Goal: Contribute content: Add original content to the website for others to see

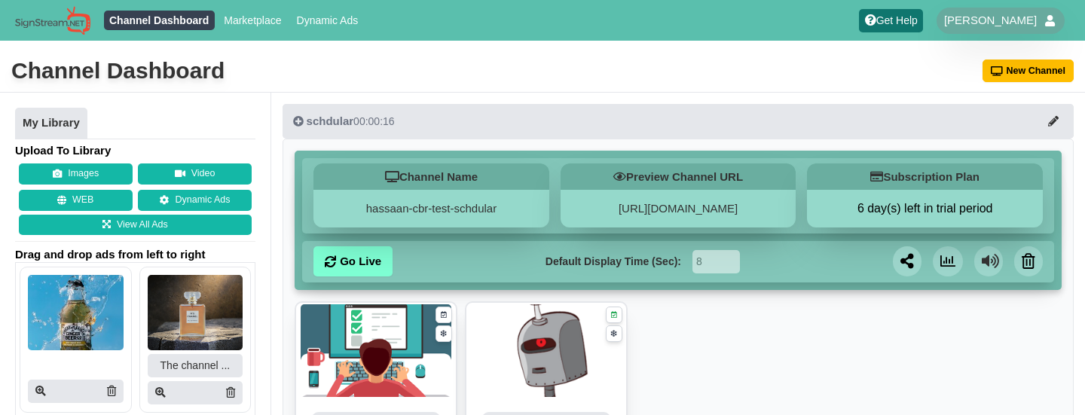
scroll to position [231, 0]
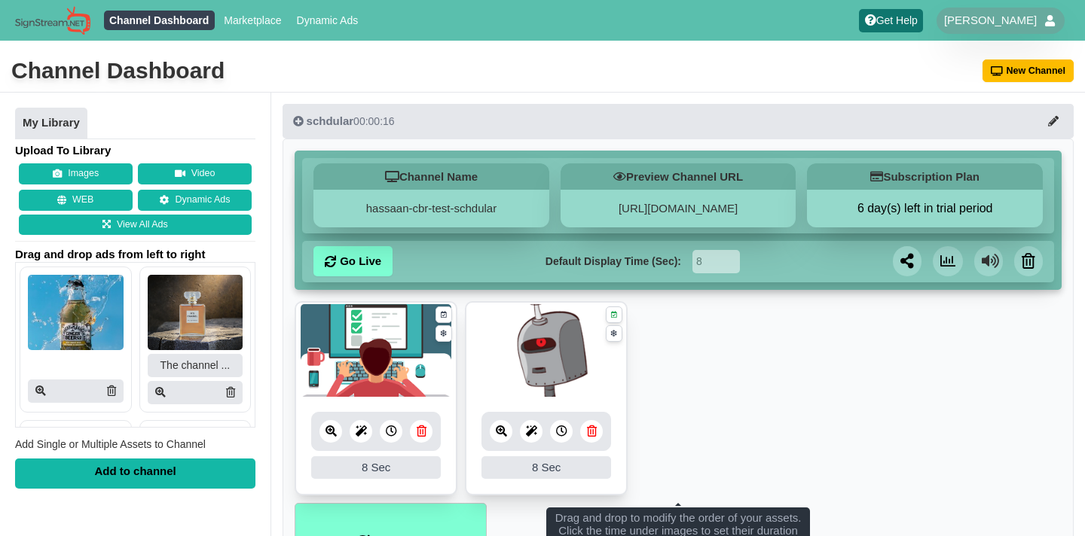
click at [827, 359] on ul "8 8 Sec Fade In Scale In Swirl In Slide In Slide Elliptic Roll In Swing In Save…" at bounding box center [678, 402] width 767 height 203
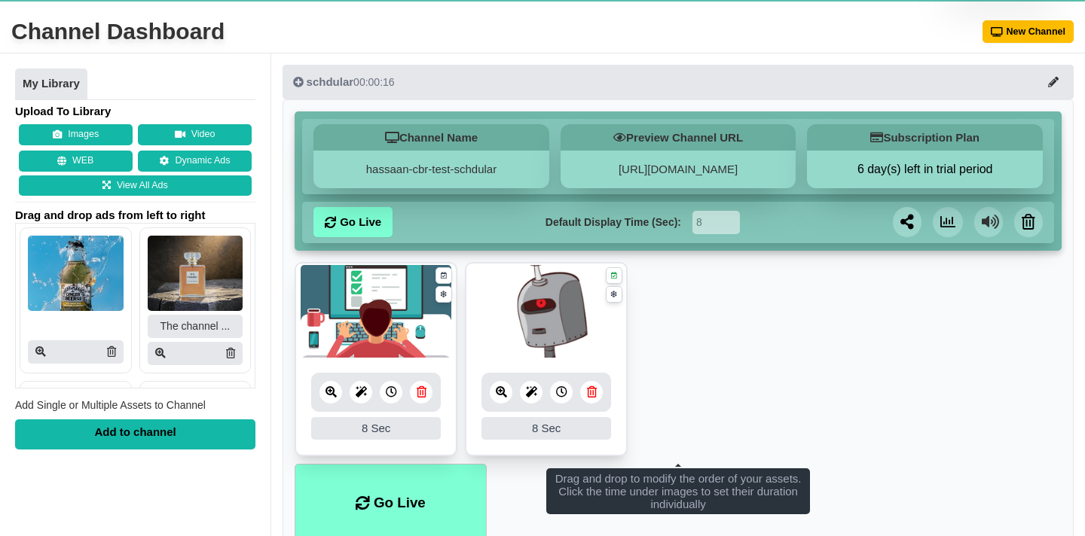
scroll to position [40, 0]
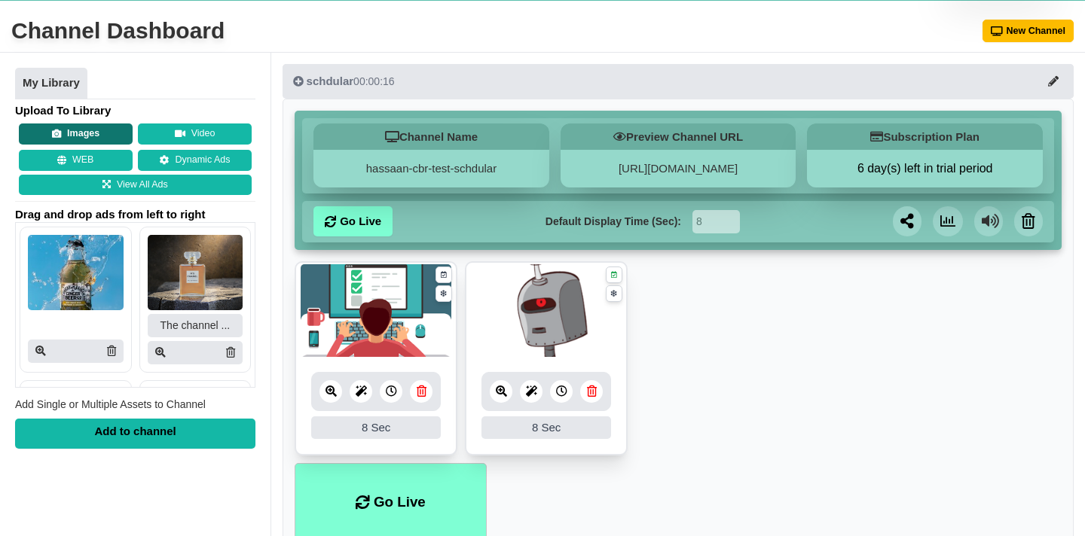
click at [86, 129] on button "Images" at bounding box center [76, 134] width 114 height 21
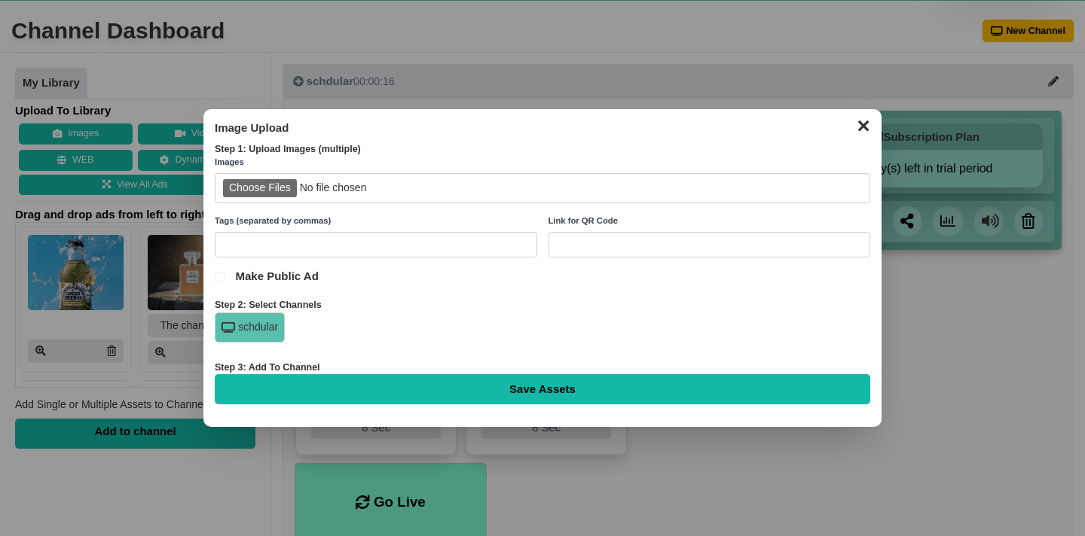
click at [267, 188] on input "file" at bounding box center [543, 188] width 656 height 31
type input "C:\fakepath\img-test.jpg"
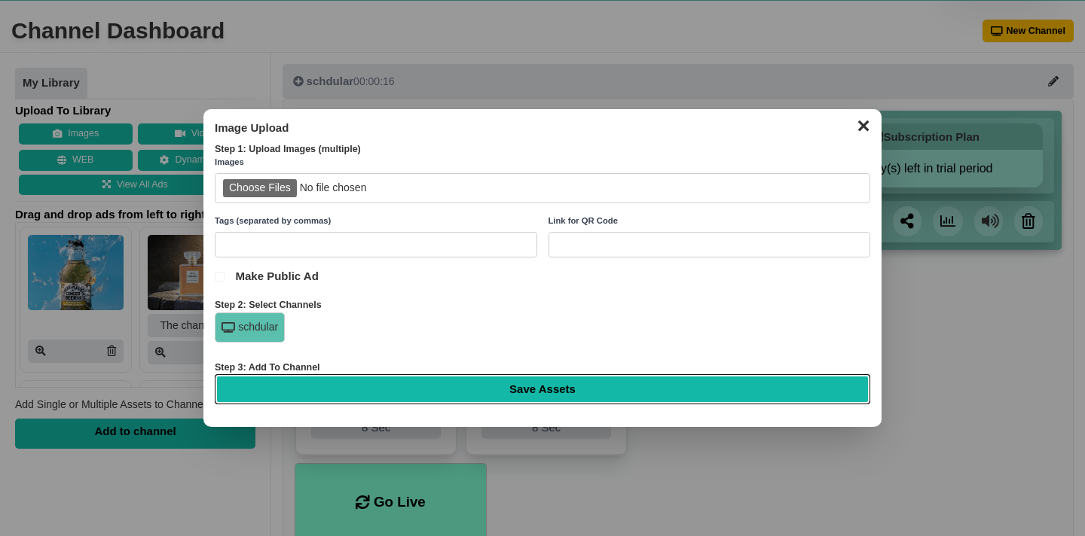
click at [655, 376] on input "Save Assets" at bounding box center [543, 389] width 656 height 30
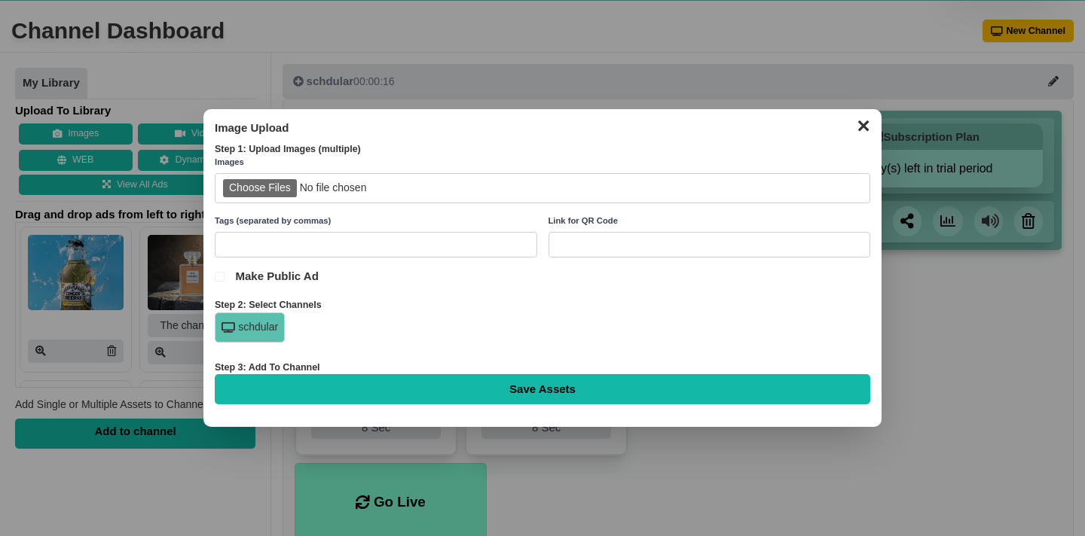
type input "Saving..."
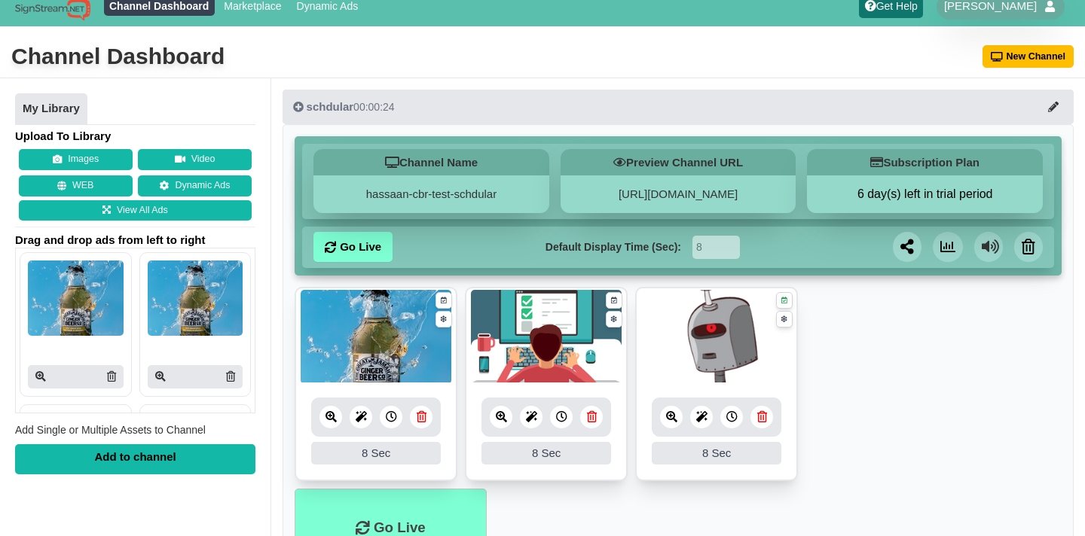
scroll to position [15, 0]
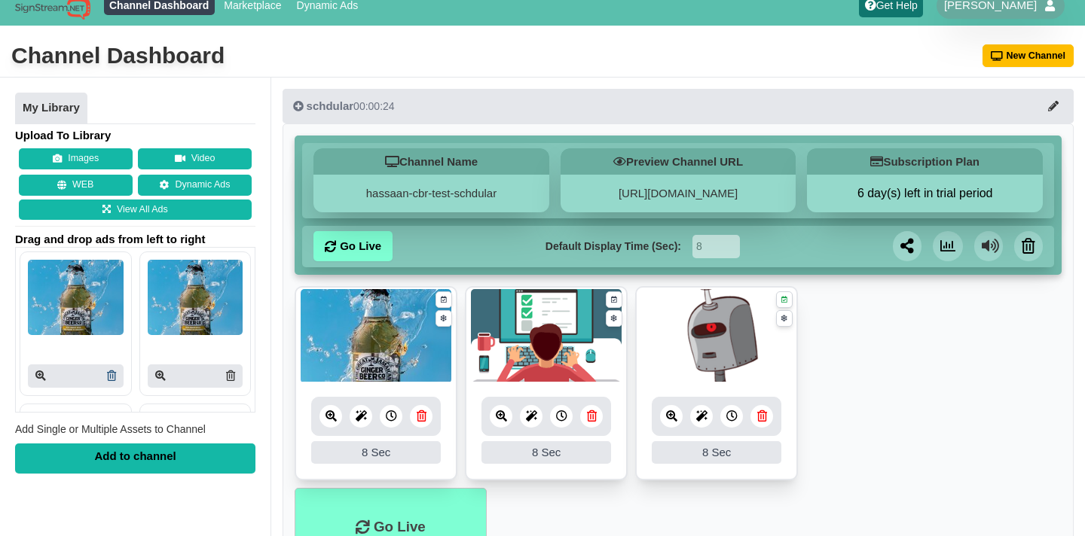
click at [115, 378] on icon at bounding box center [111, 376] width 9 height 11
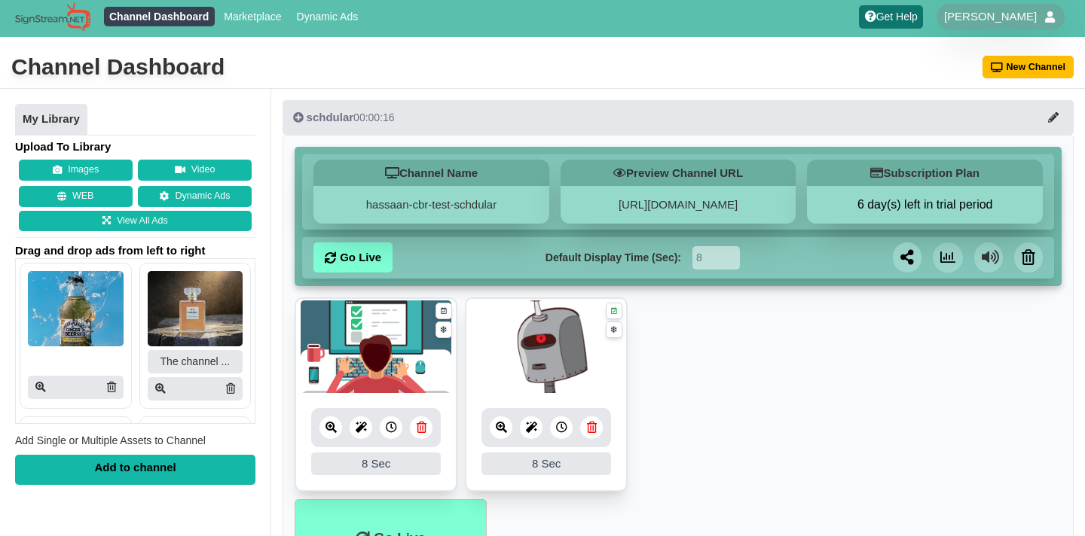
scroll to position [6, 0]
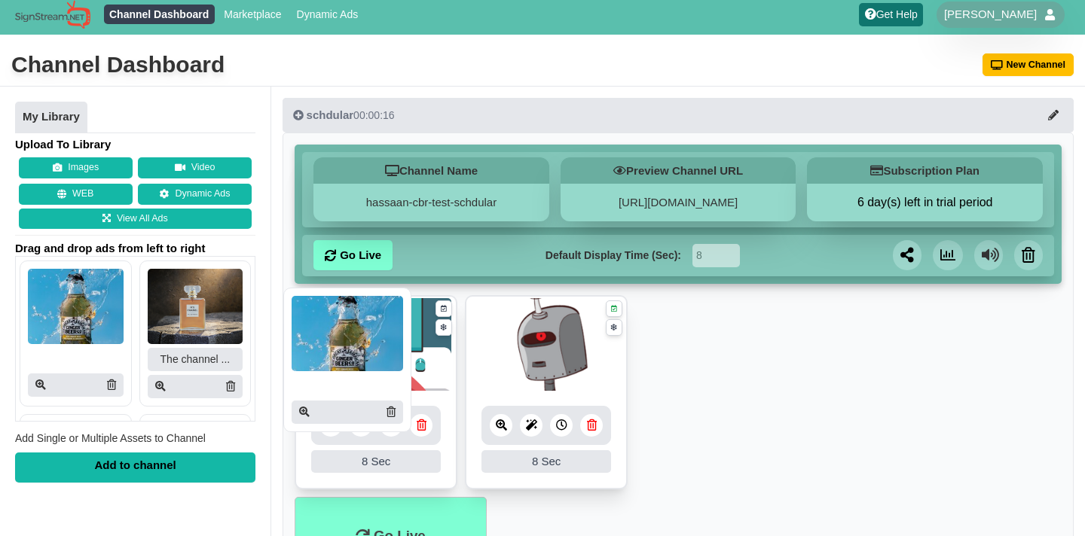
drag, startPoint x: 85, startPoint y: 335, endPoint x: 377, endPoint y: 363, distance: 292.9
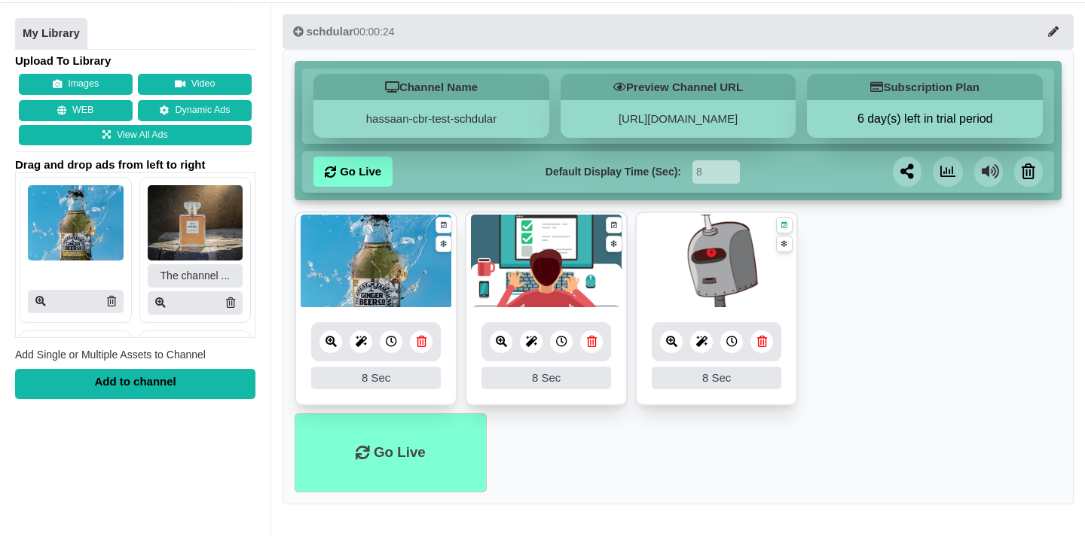
scroll to position [88, 0]
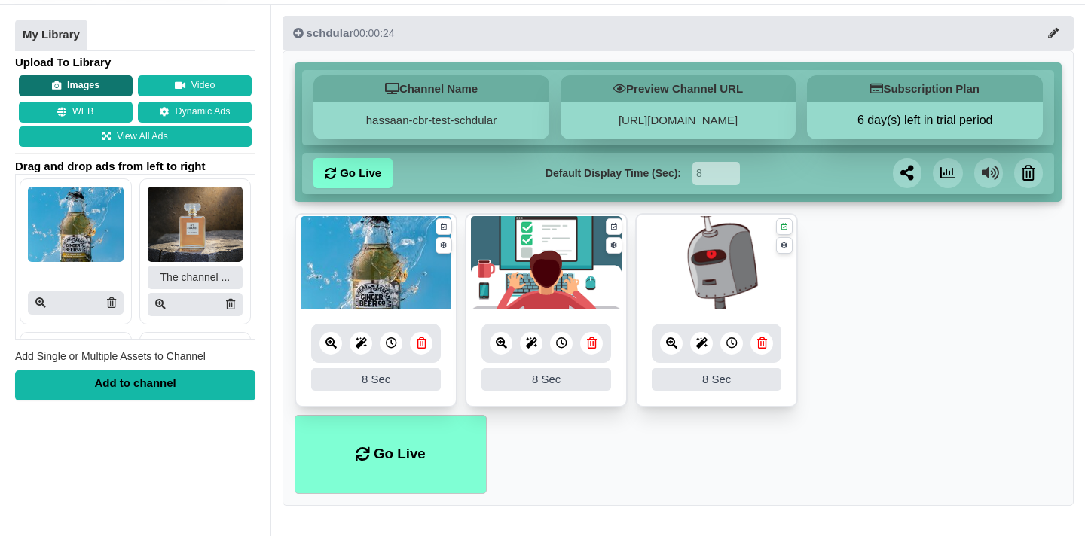
click at [64, 81] on button "Images" at bounding box center [76, 85] width 114 height 21
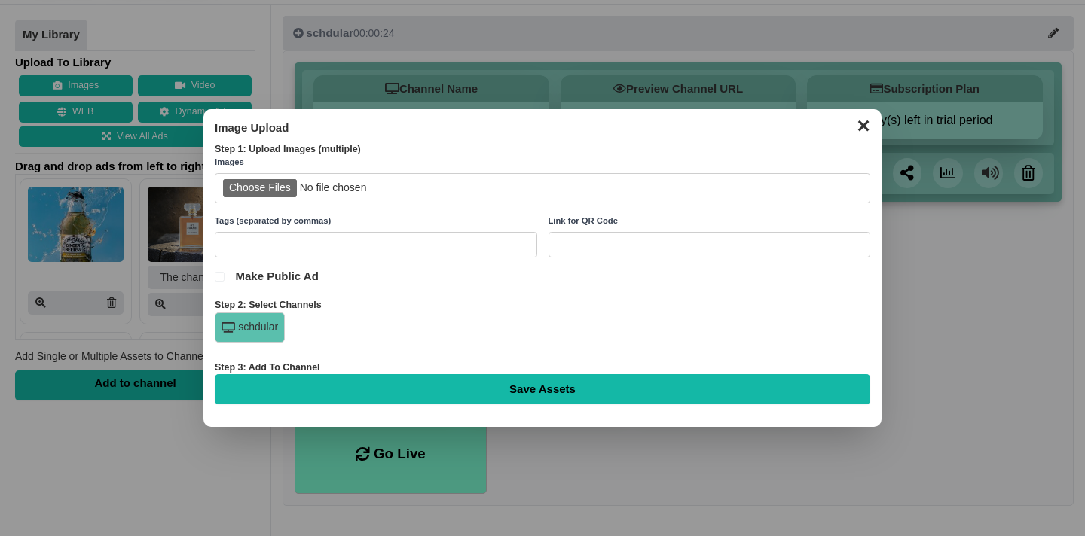
click at [267, 194] on input "file" at bounding box center [543, 188] width 656 height 31
type input "C:\fakepath\img-test.jpg"
click at [419, 322] on div "schdular" at bounding box center [543, 332] width 656 height 38
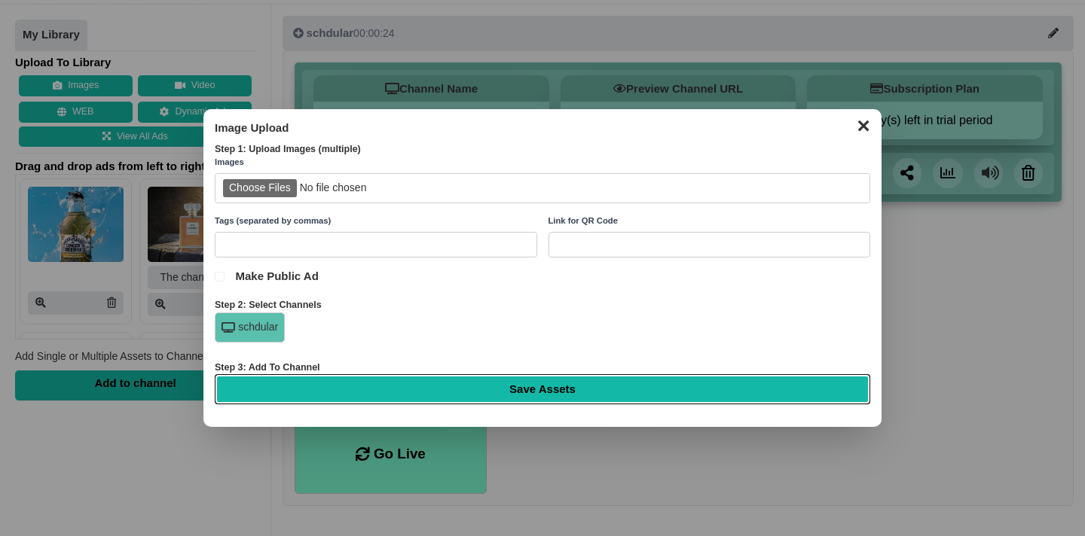
click at [503, 393] on input "Save Assets" at bounding box center [543, 389] width 656 height 30
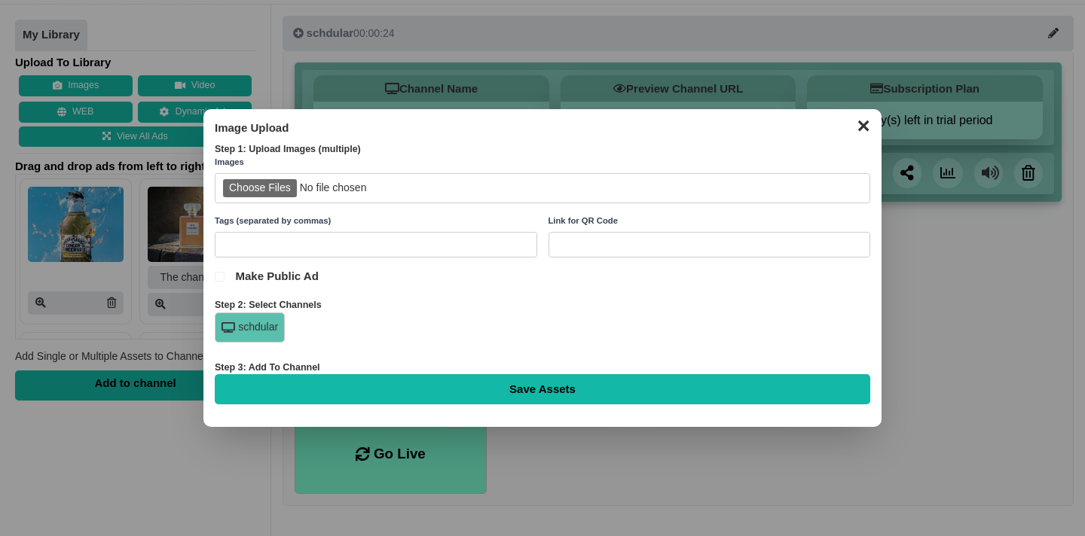
type input "Saving..."
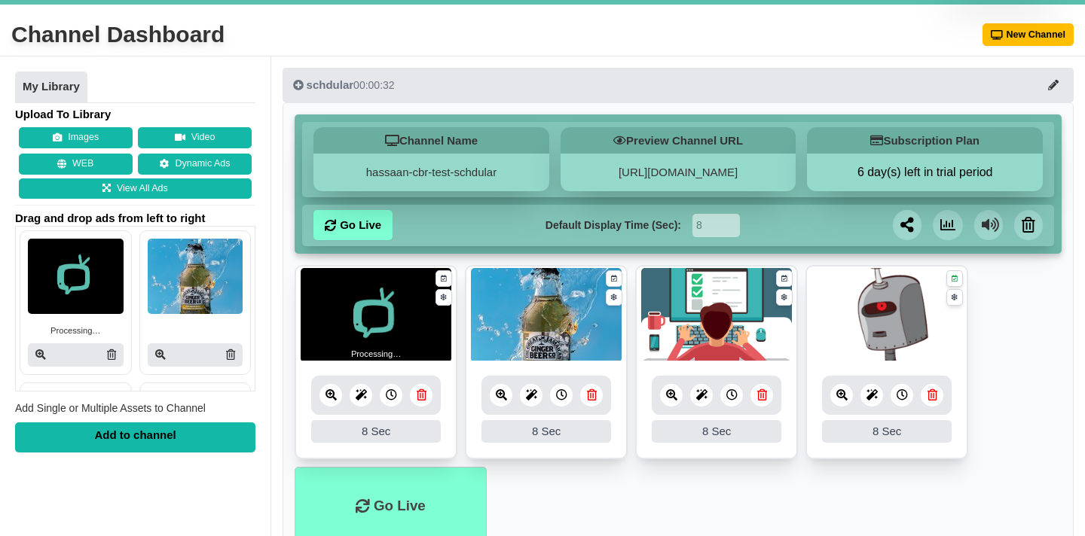
scroll to position [37, 0]
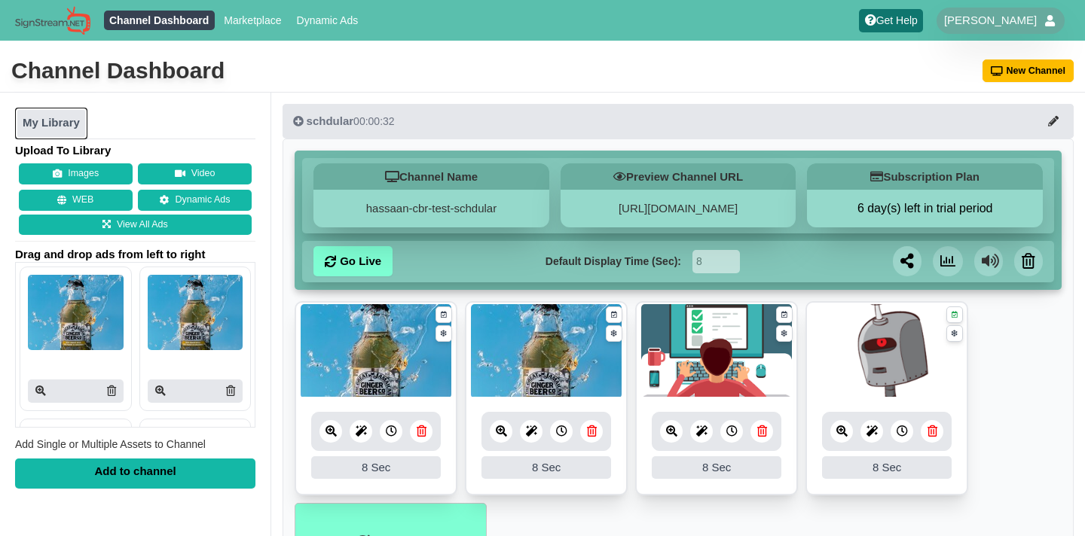
click at [65, 118] on link "My Library" at bounding box center [51, 124] width 72 height 32
click at [237, 20] on link "Marketplace" at bounding box center [253, 21] width 69 height 20
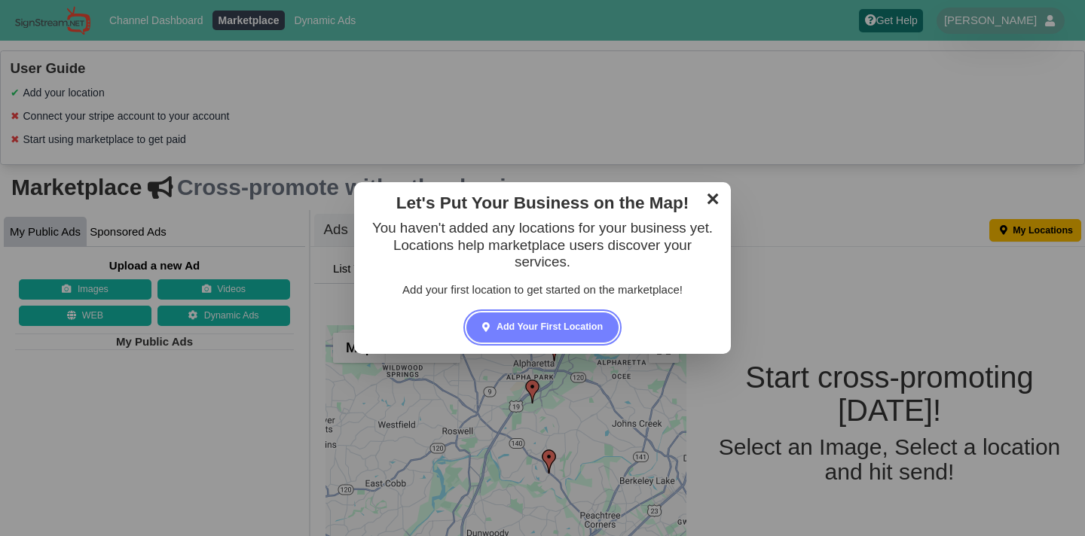
click at [711, 206] on link "✕" at bounding box center [712, 197] width 29 height 23
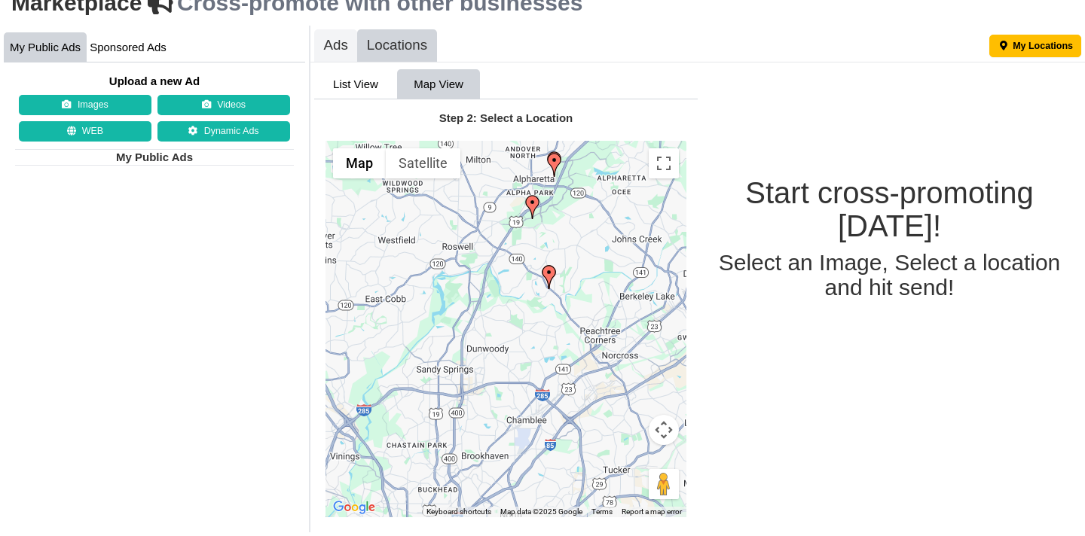
scroll to position [182, 0]
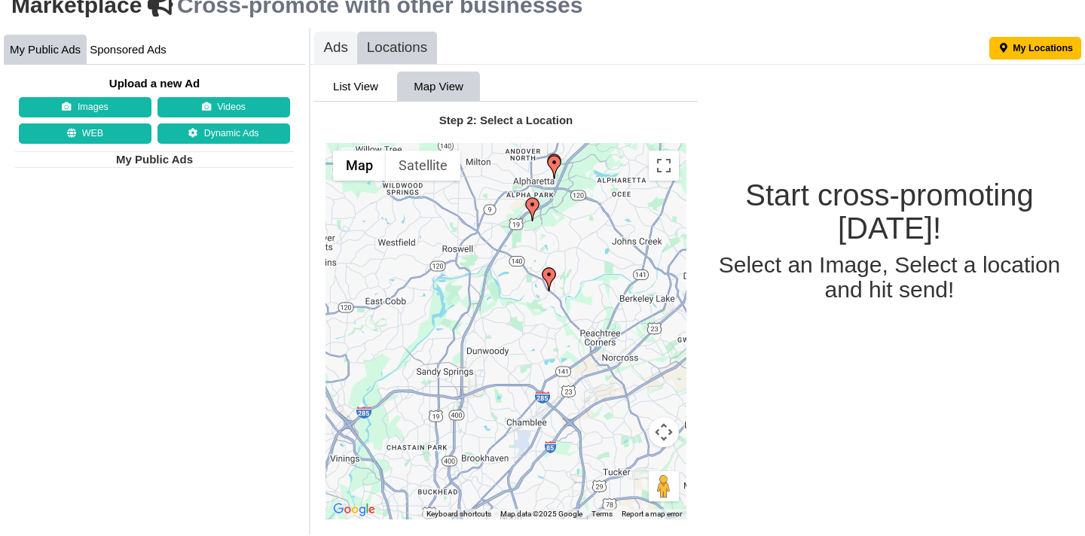
click at [110, 50] on input "Sponsored Ads" at bounding box center [128, 50] width 83 height 30
radio input "true"
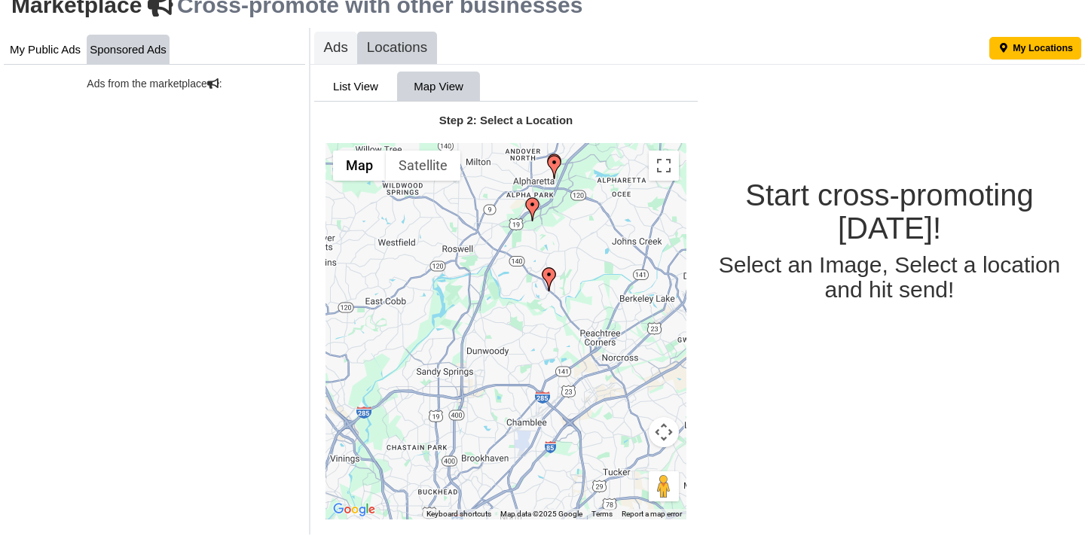
click at [52, 55] on input "My Public Ads" at bounding box center [45, 50] width 83 height 30
radio input "true"
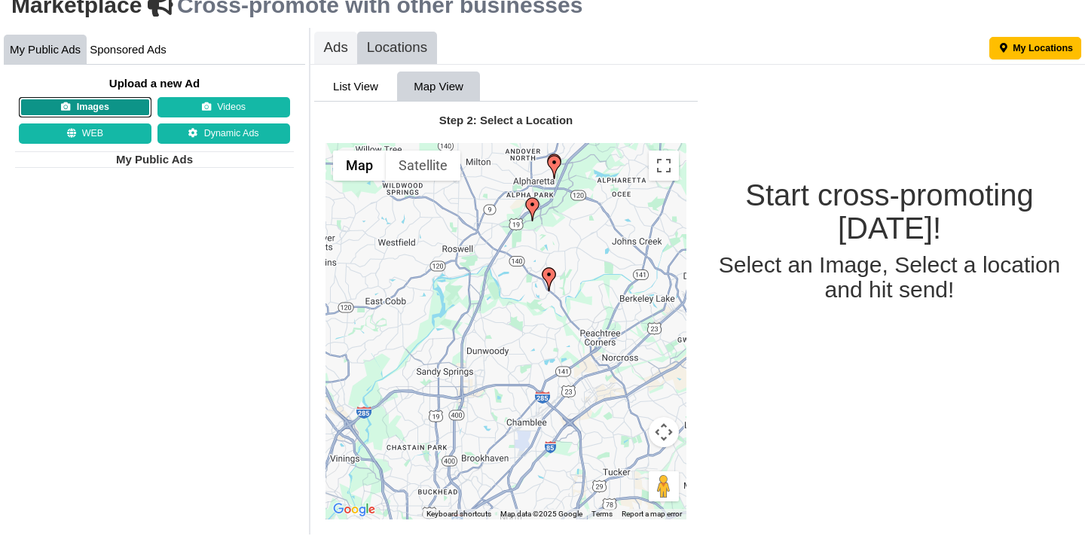
click at [63, 100] on link "Images" at bounding box center [85, 107] width 133 height 21
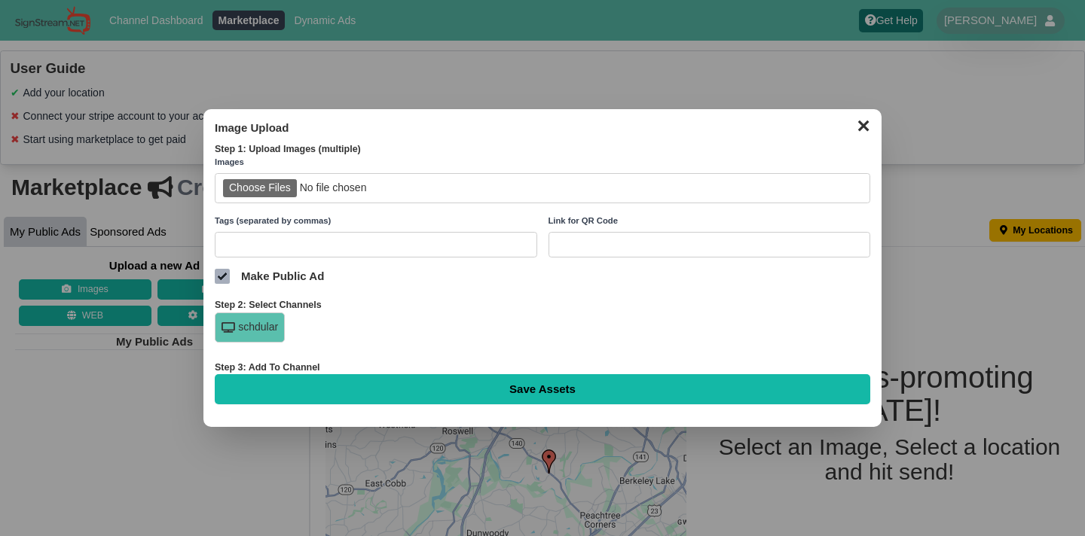
click at [258, 190] on input "file" at bounding box center [543, 188] width 656 height 31
type input "C:\fakepath\image_1755251824036_uk87ijoq.png"
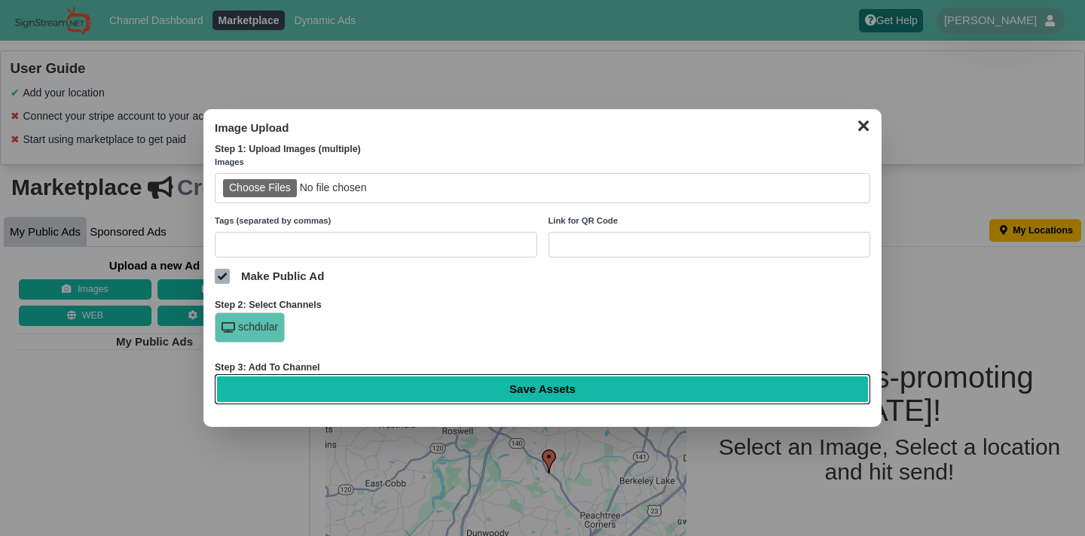
click at [576, 387] on input "Save Assets" at bounding box center [543, 389] width 656 height 30
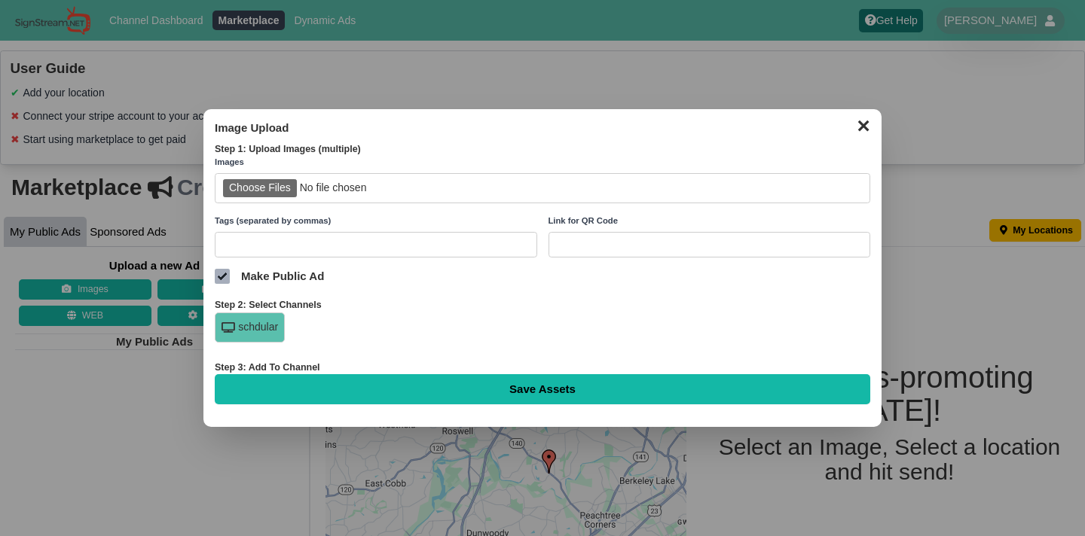
type input "Saving..."
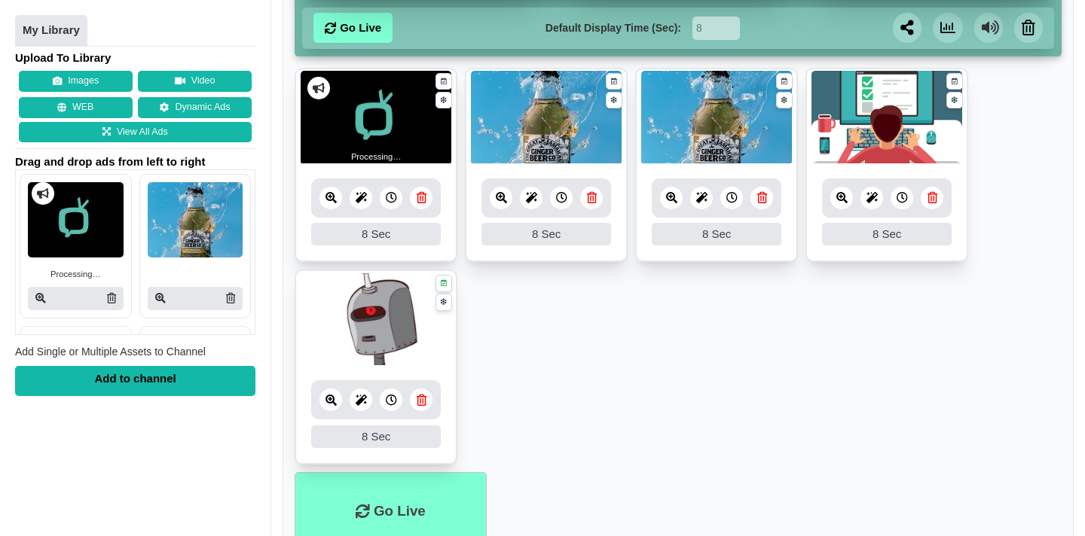
scroll to position [225, 0]
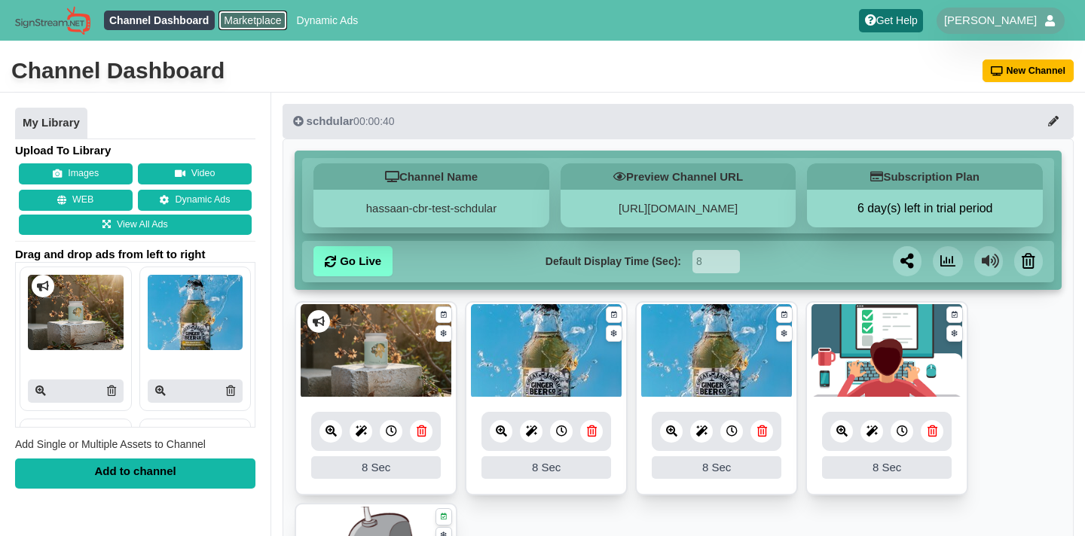
click at [233, 27] on link "Marketplace" at bounding box center [253, 21] width 69 height 20
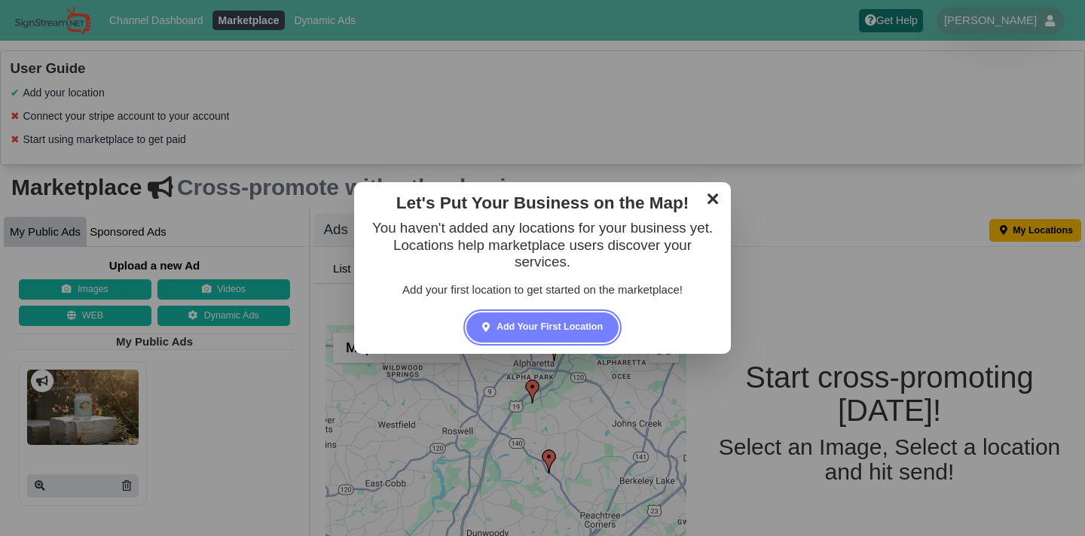
click at [708, 205] on link "✕" at bounding box center [712, 197] width 29 height 23
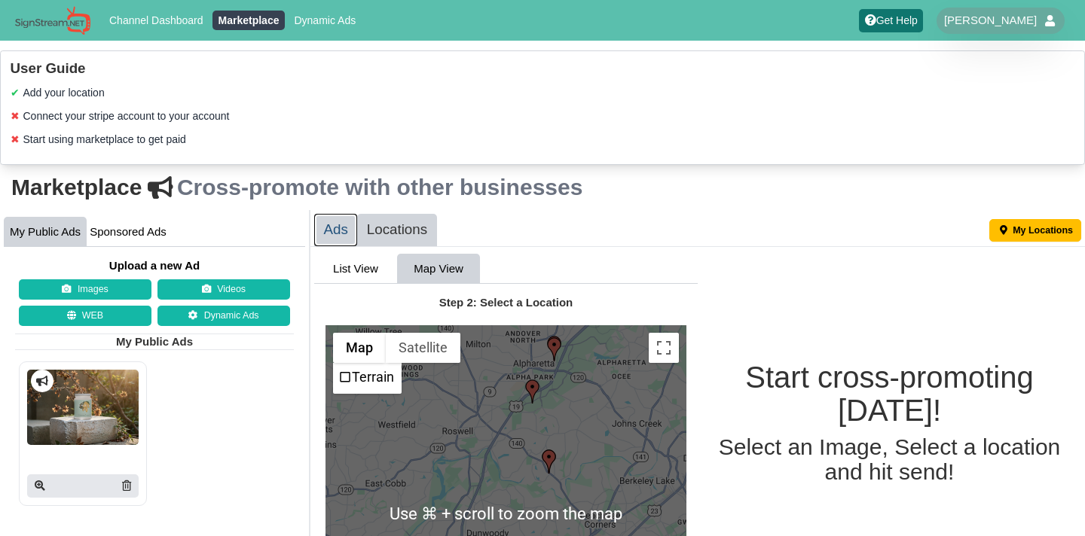
click at [342, 231] on link "Ads" at bounding box center [335, 230] width 43 height 32
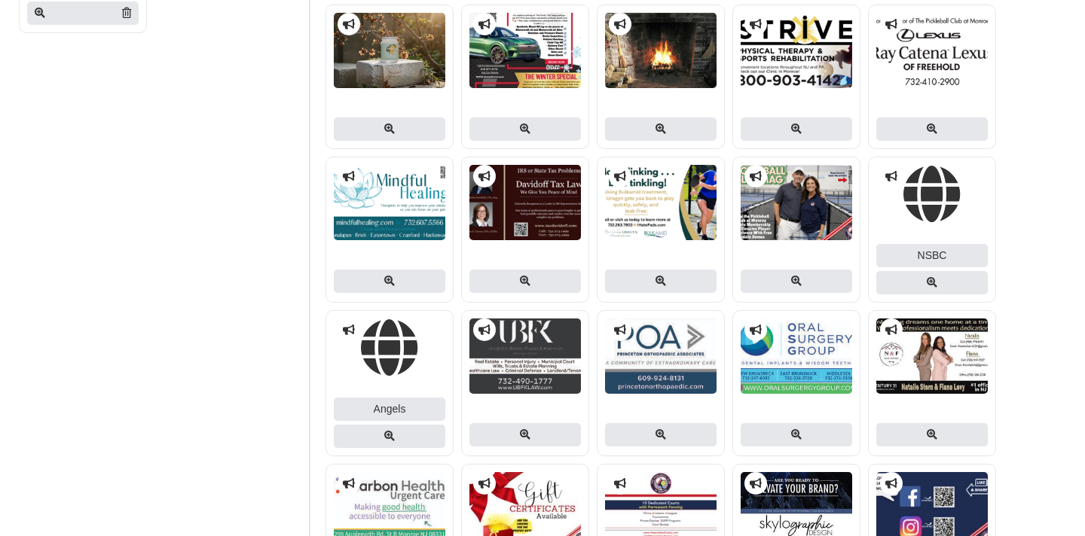
scroll to position [469, 0]
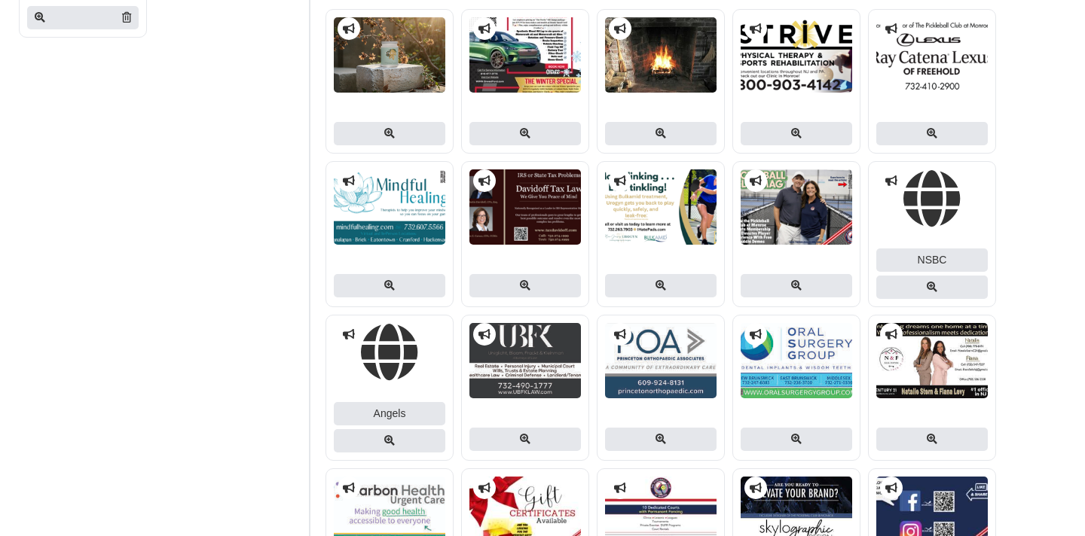
click at [374, 139] on div at bounding box center [390, 133] width 112 height 23
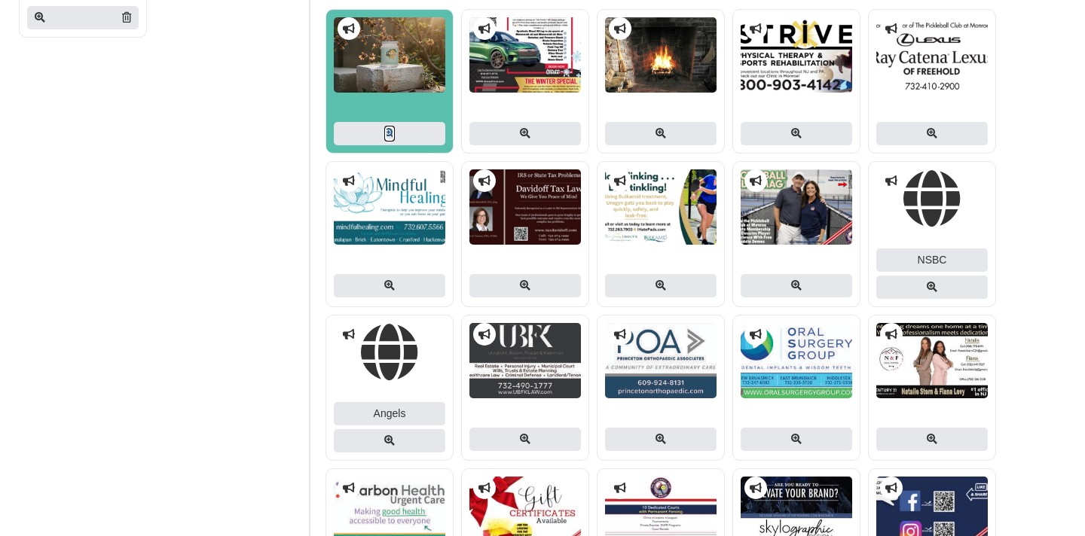
click at [384, 133] on icon at bounding box center [389, 133] width 11 height 11
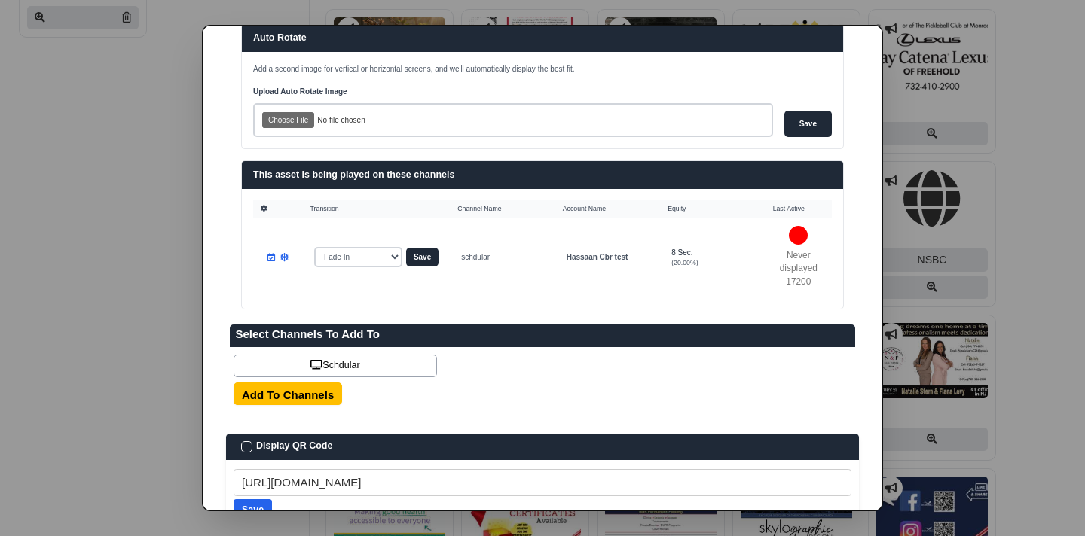
scroll to position [0, 0]
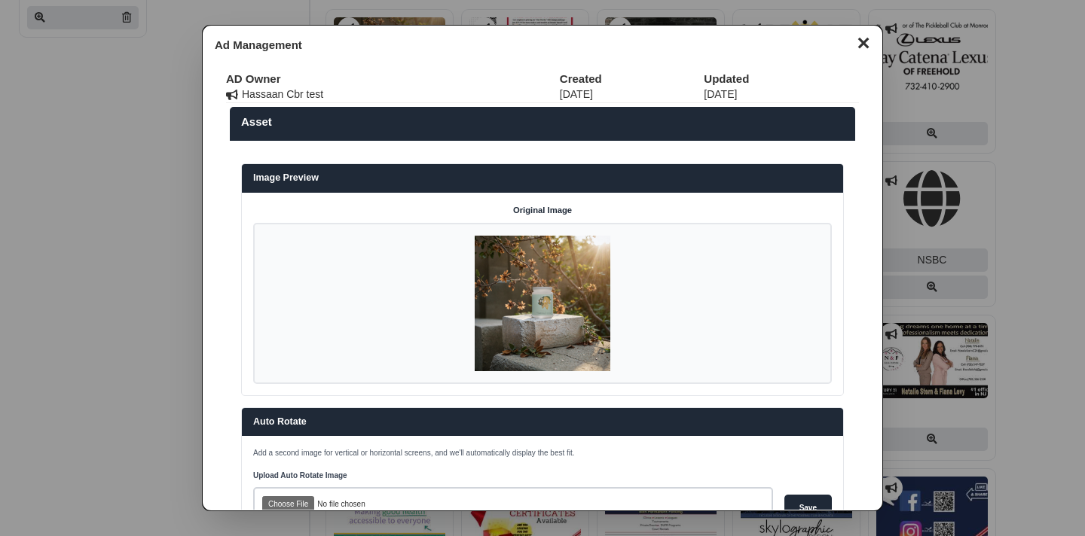
click at [860, 44] on button "✕" at bounding box center [862, 41] width 29 height 23
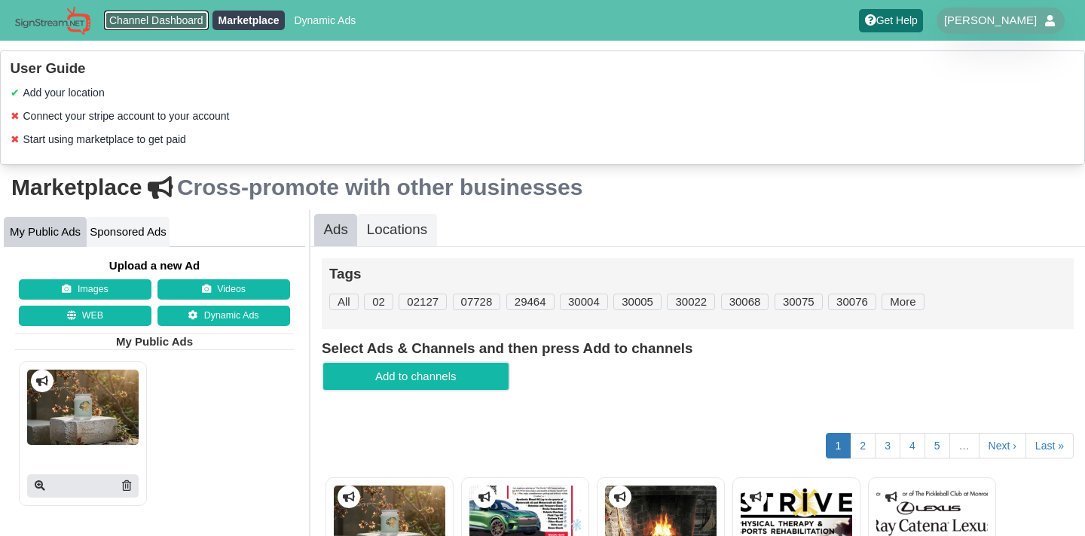
click at [124, 21] on link "Channel Dashboard" at bounding box center [156, 21] width 105 height 20
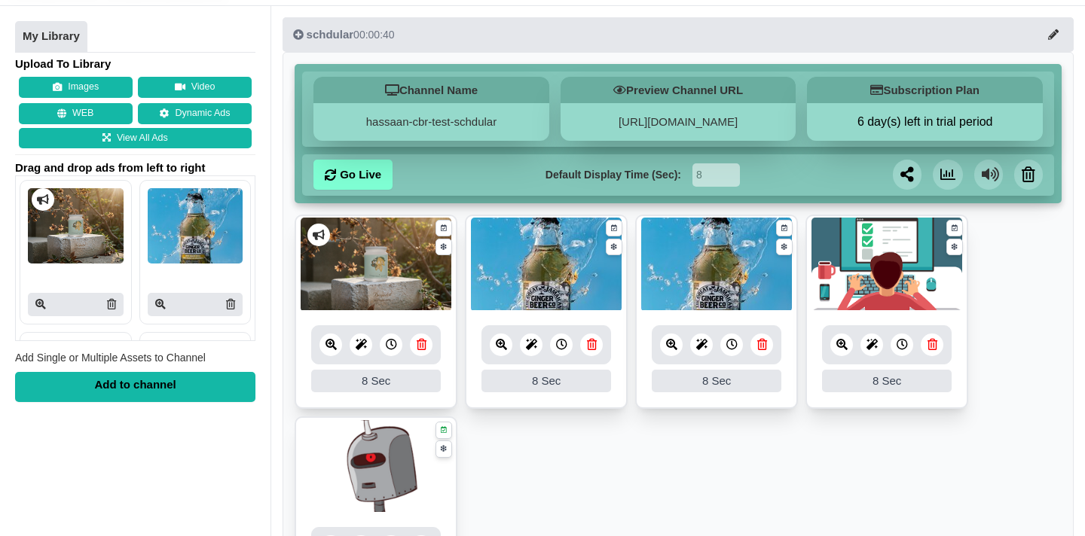
scroll to position [99, 0]
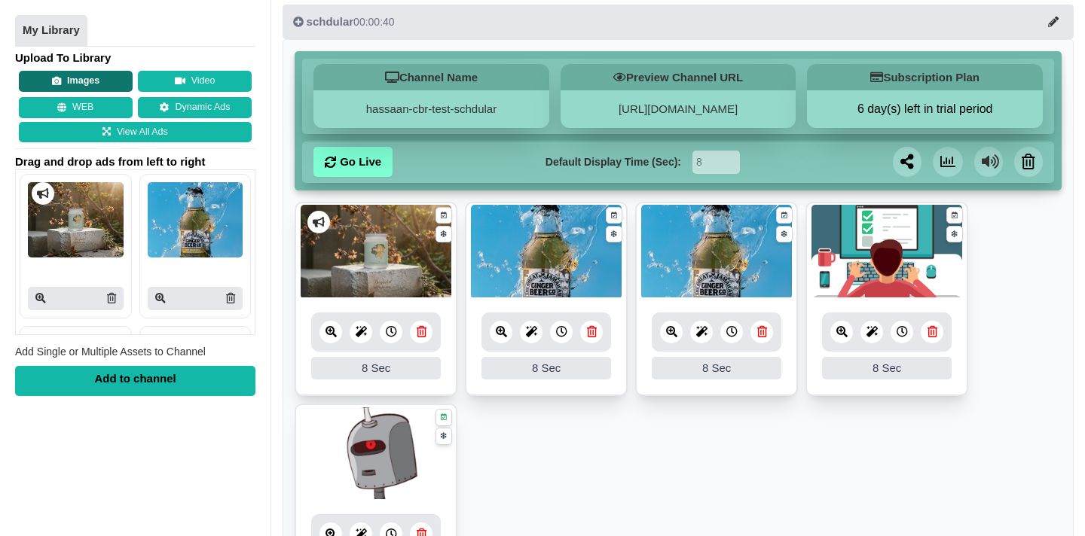
click at [87, 82] on button "Images" at bounding box center [76, 82] width 114 height 21
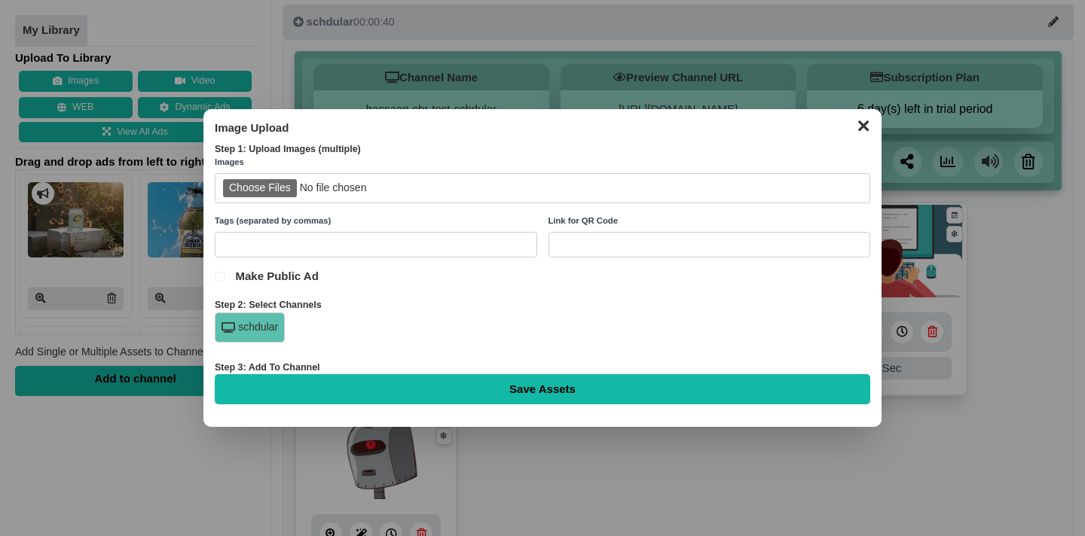
click at [243, 185] on input "file" at bounding box center [543, 188] width 656 height 31
type input "C:\fakepath\test-bg.jpg"
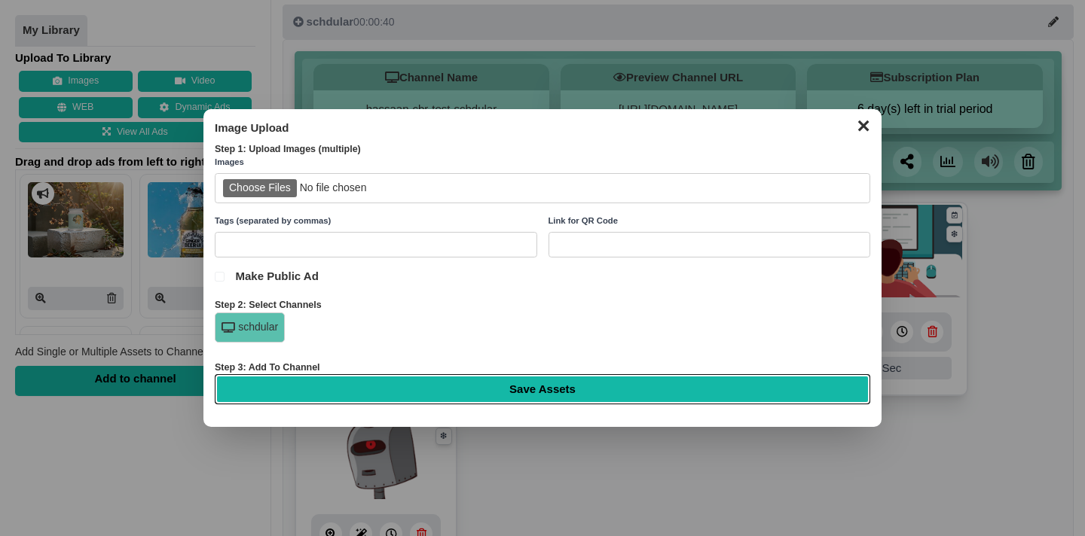
click at [552, 390] on input "Save Assets" at bounding box center [543, 389] width 656 height 30
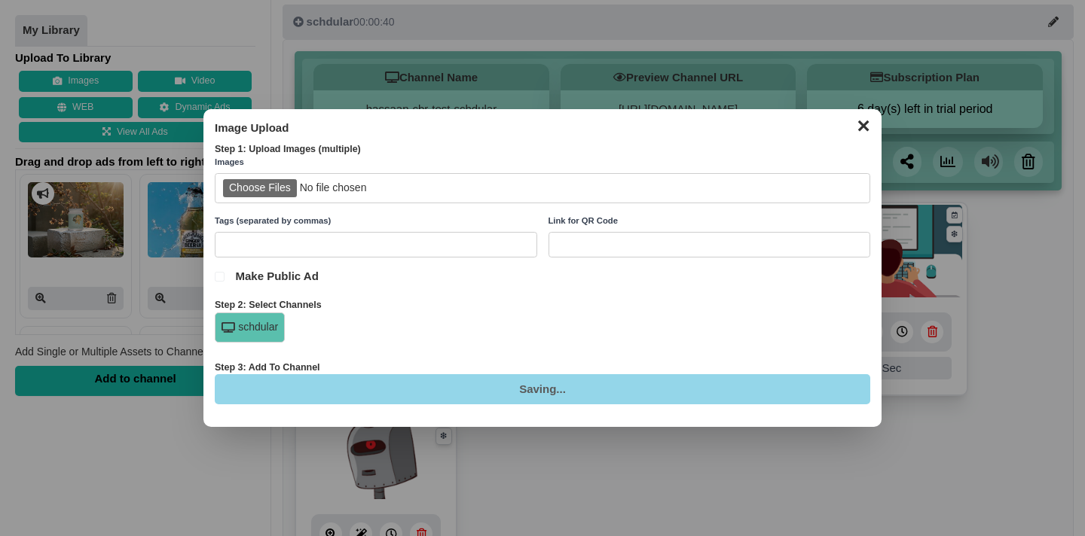
type input "Saving..."
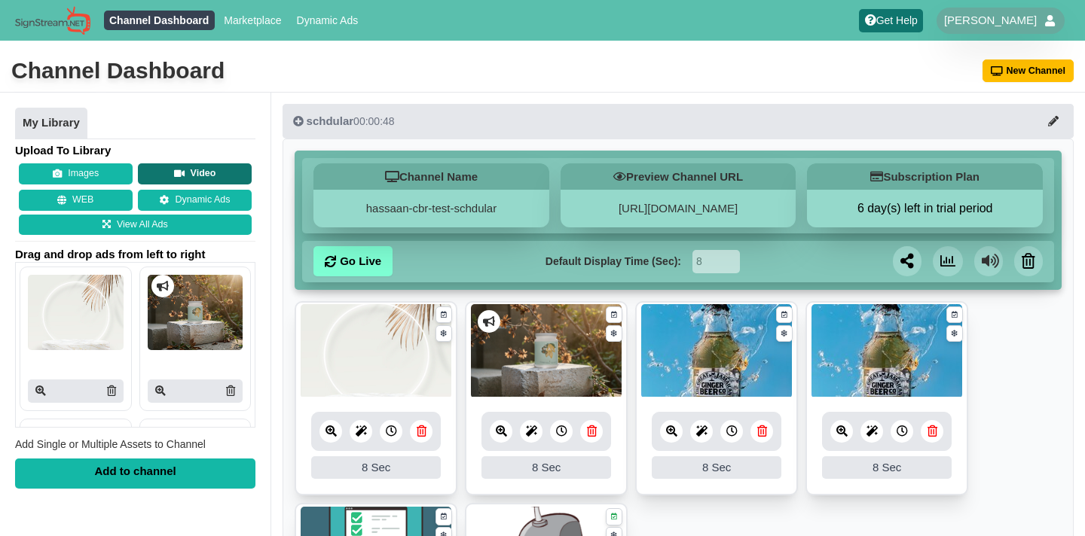
click at [203, 173] on button "Video" at bounding box center [195, 174] width 114 height 21
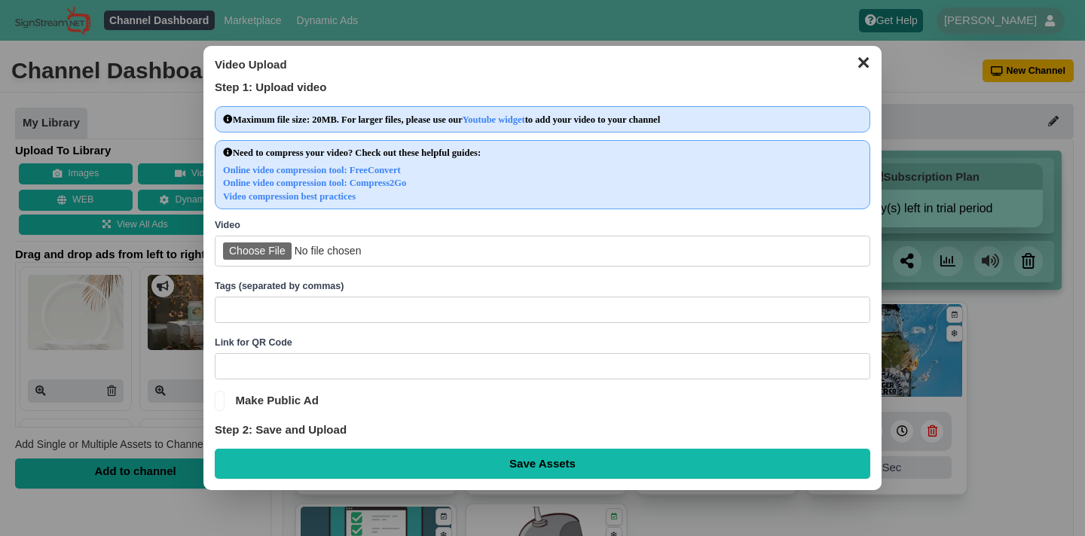
click at [861, 69] on button "✕" at bounding box center [862, 61] width 29 height 23
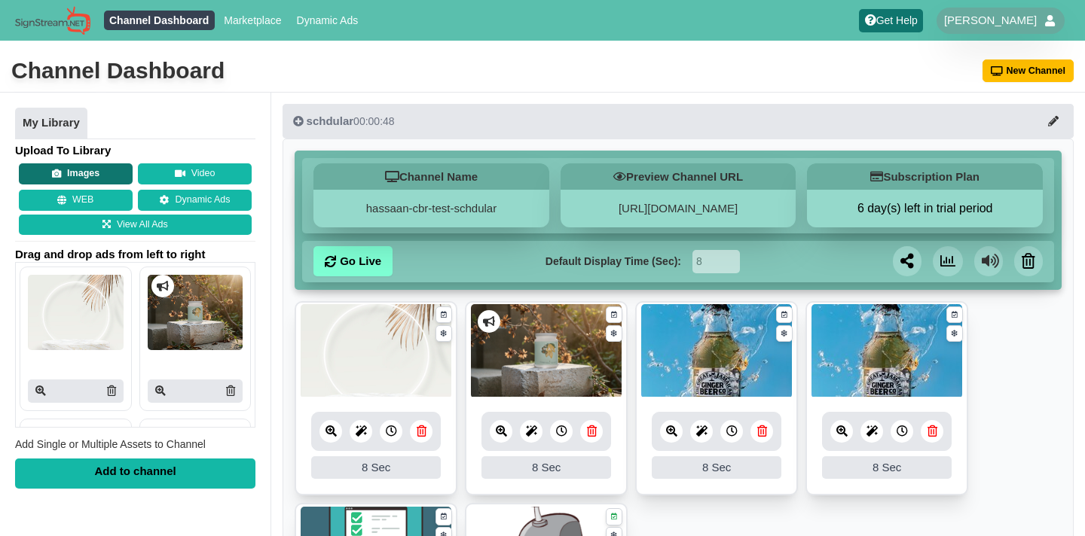
click at [72, 174] on button "Images" at bounding box center [76, 174] width 114 height 21
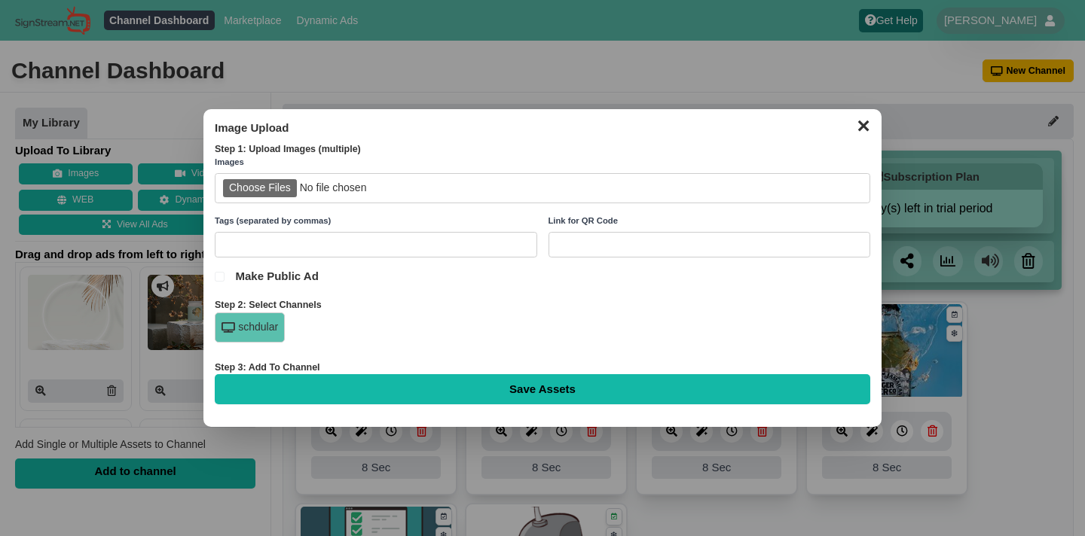
click at [249, 196] on input "file" at bounding box center [543, 188] width 656 height 31
type input "C:\fakepath\bg-2.jpg"
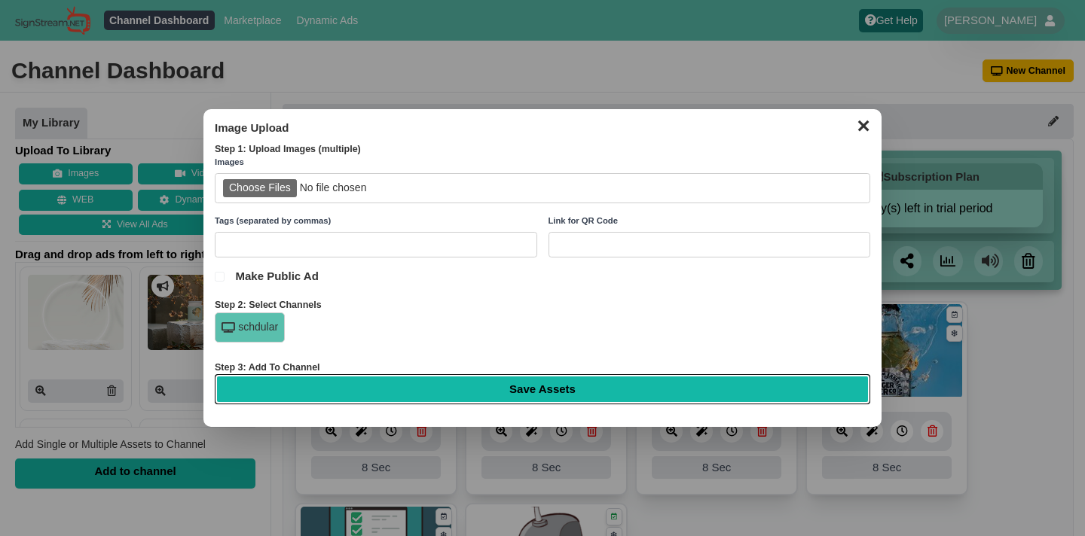
click at [559, 391] on input "Save Assets" at bounding box center [543, 389] width 656 height 30
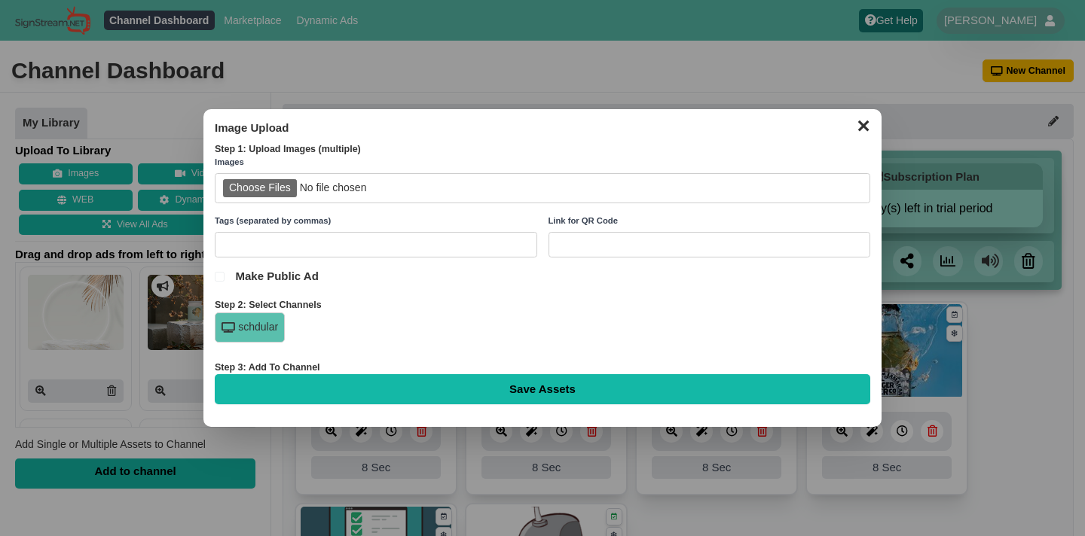
type input "Saving..."
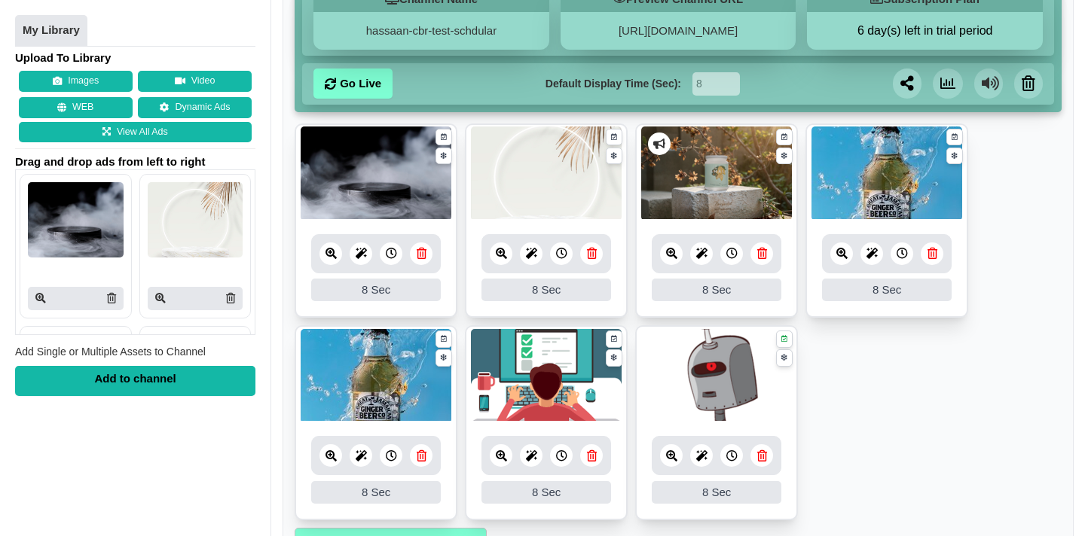
scroll to position [185, 0]
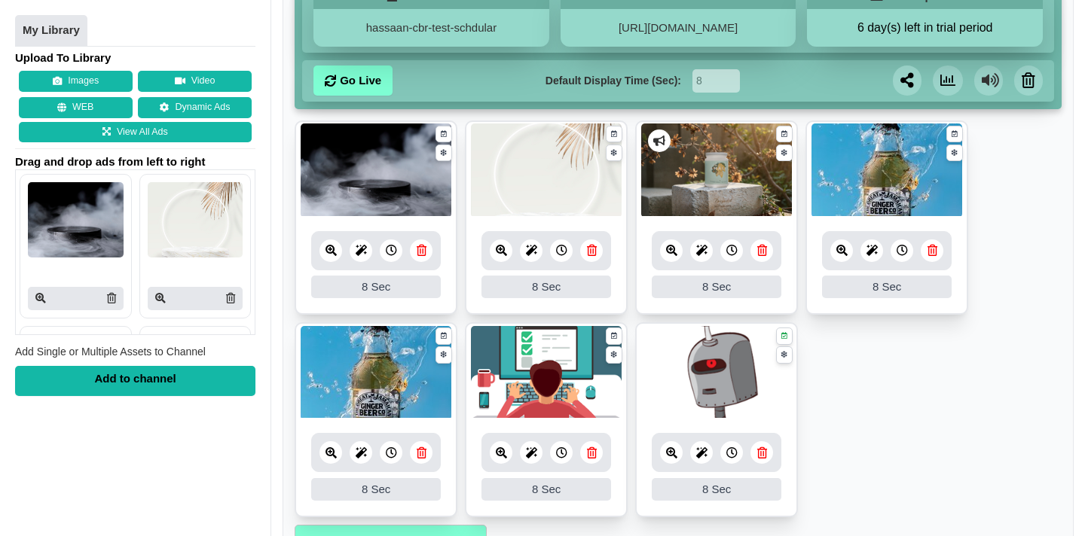
scroll to position [311, 0]
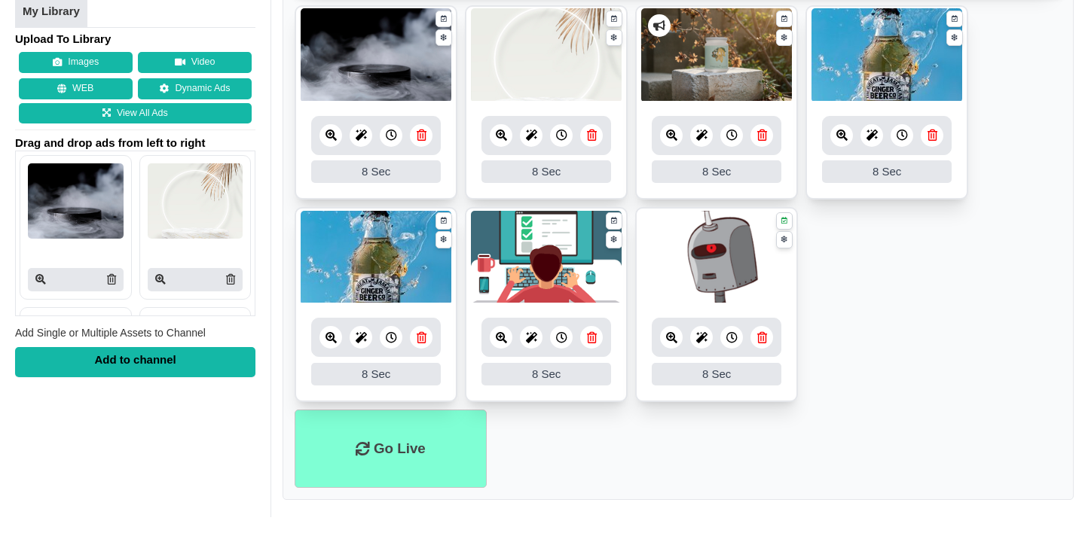
click at [401, 179] on div "8 Sec" at bounding box center [376, 171] width 130 height 23
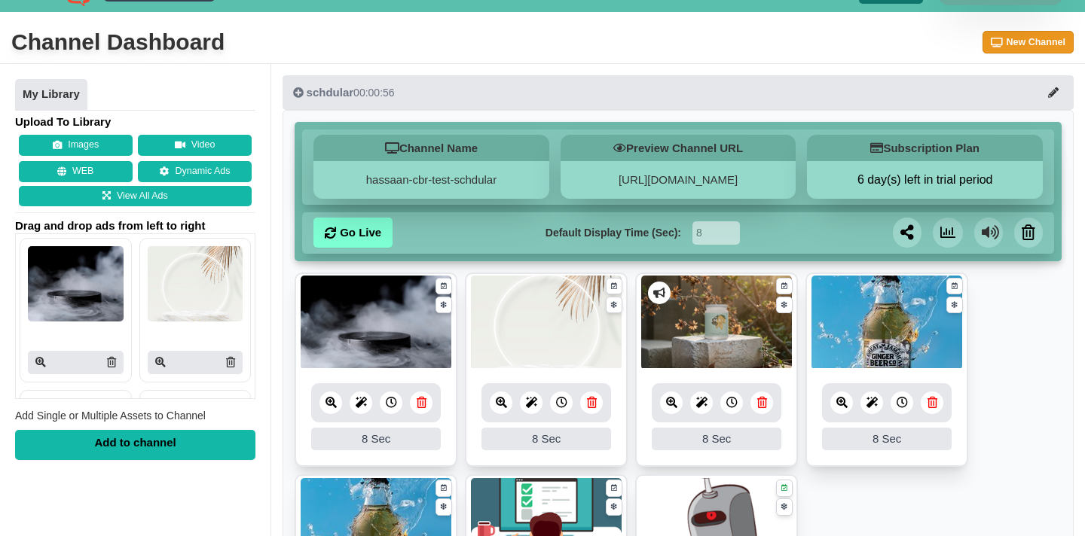
scroll to position [0, 0]
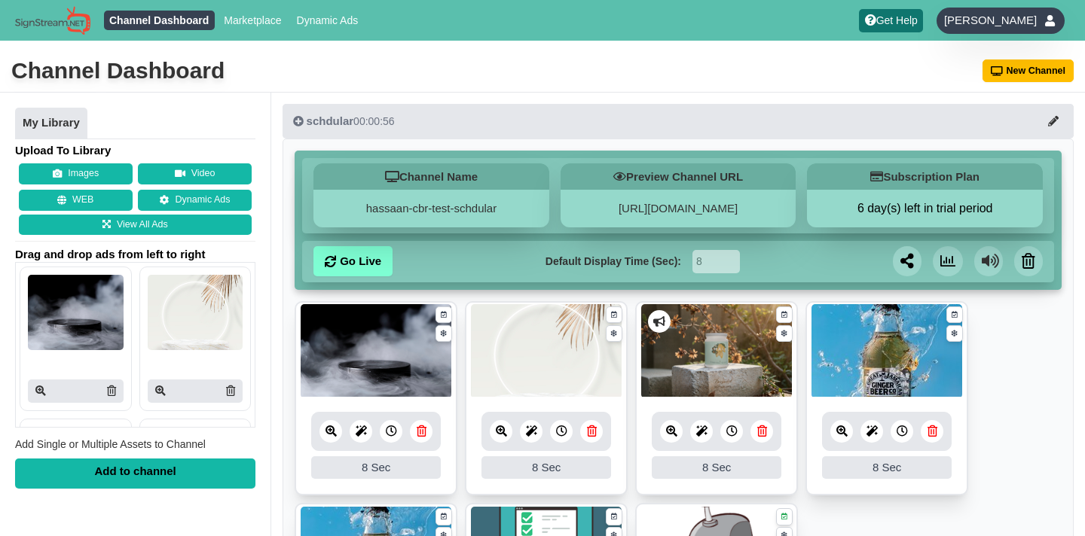
click at [1050, 24] on div at bounding box center [1050, 20] width 14 height 11
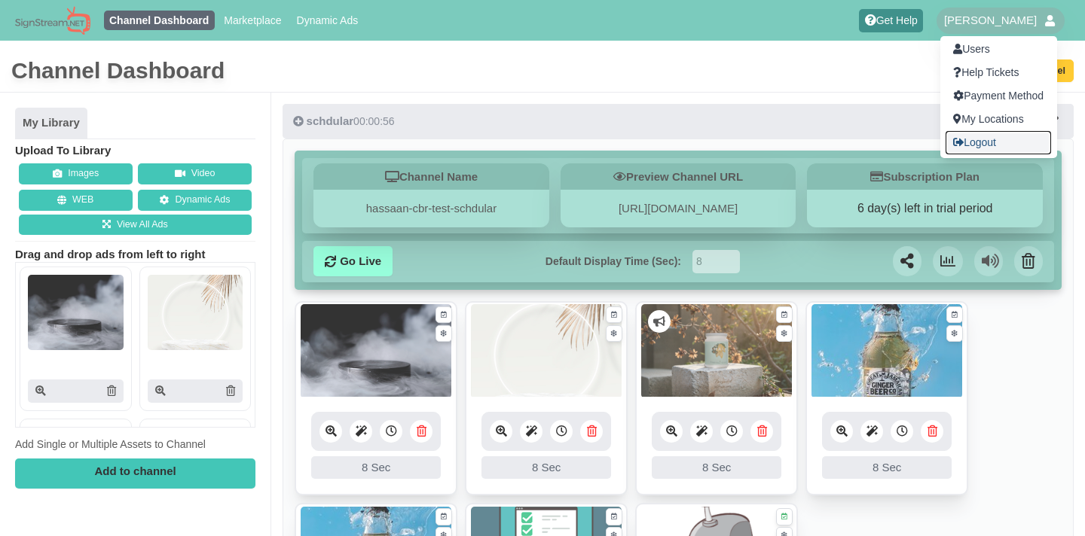
click at [980, 137] on link "Logout" at bounding box center [998, 142] width 105 height 23
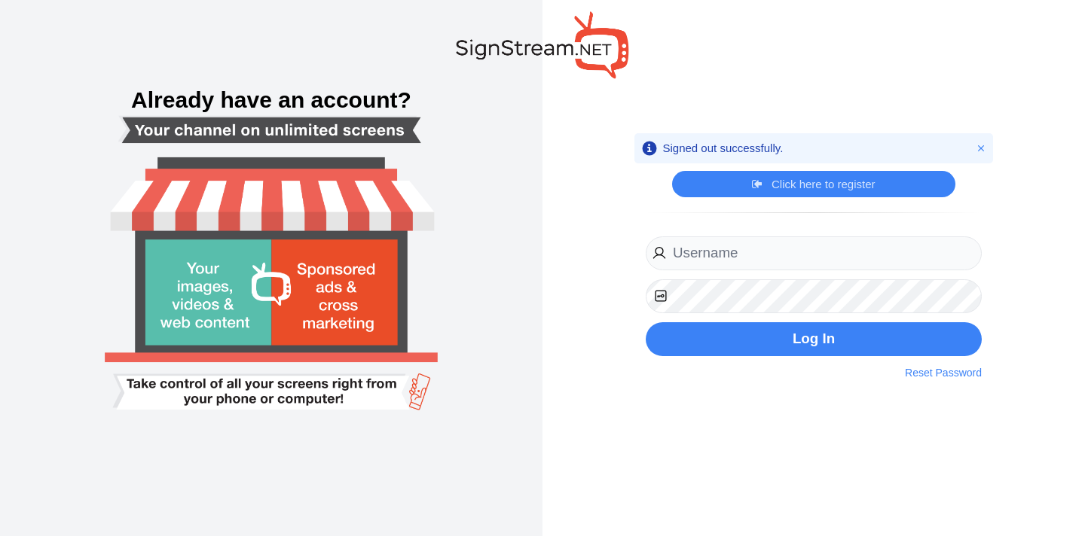
type input "hassaan@cybernest.com"
